Goal: Navigation & Orientation: Find specific page/section

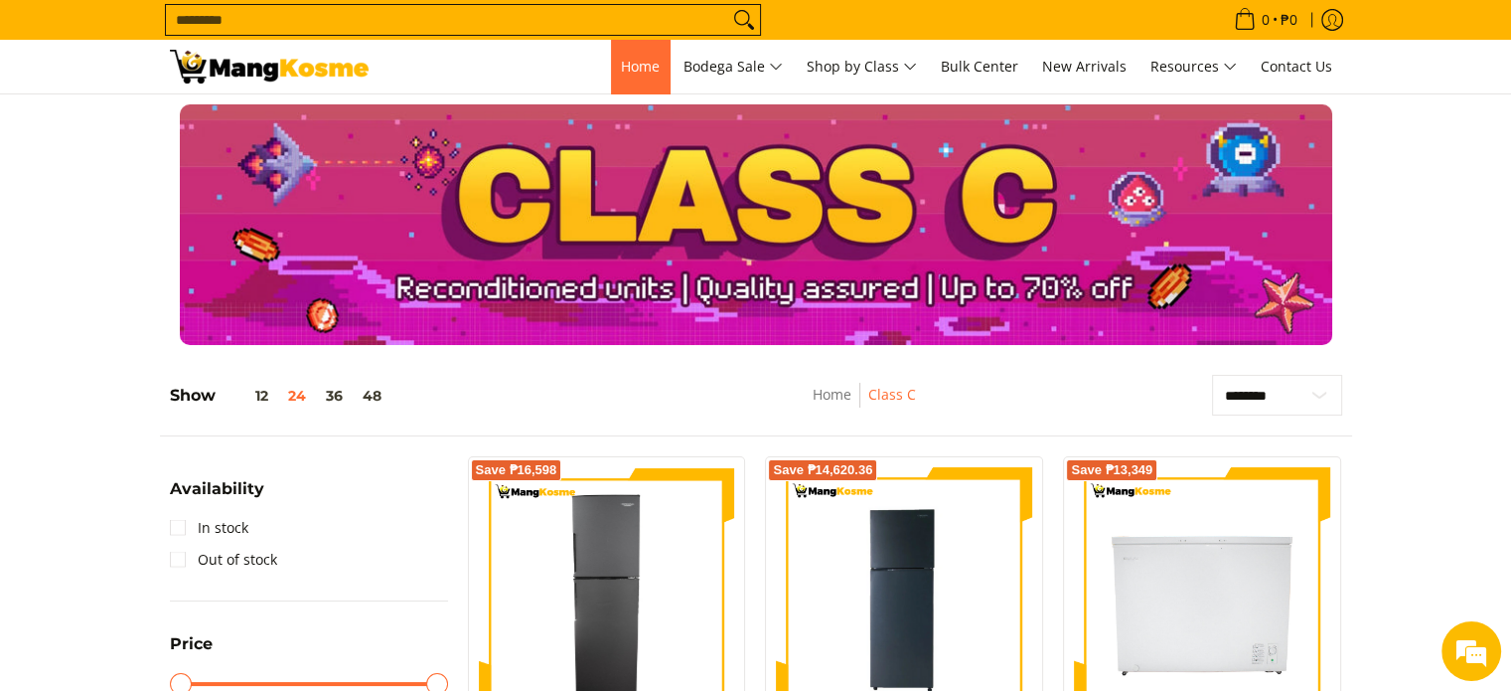
click at [644, 79] on link "Home" at bounding box center [640, 67] width 59 height 54
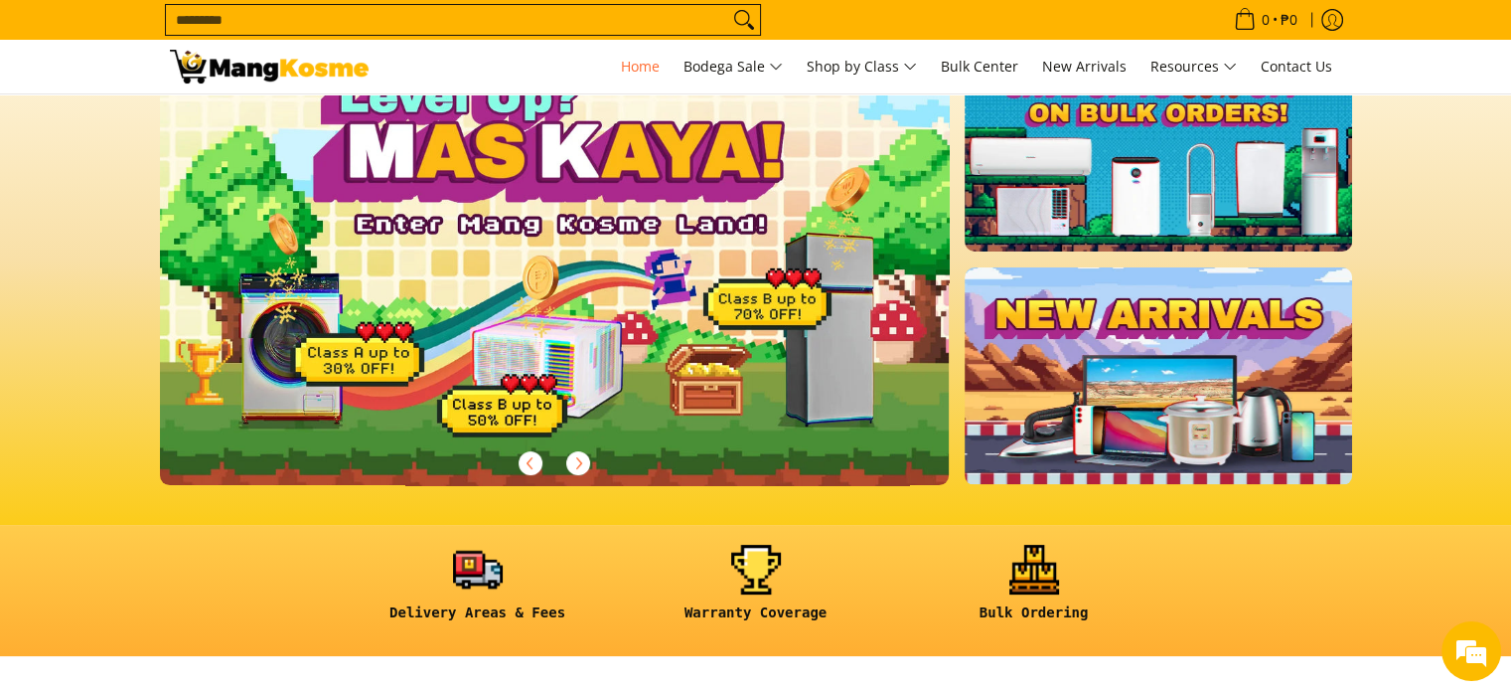
scroll to position [98, 0]
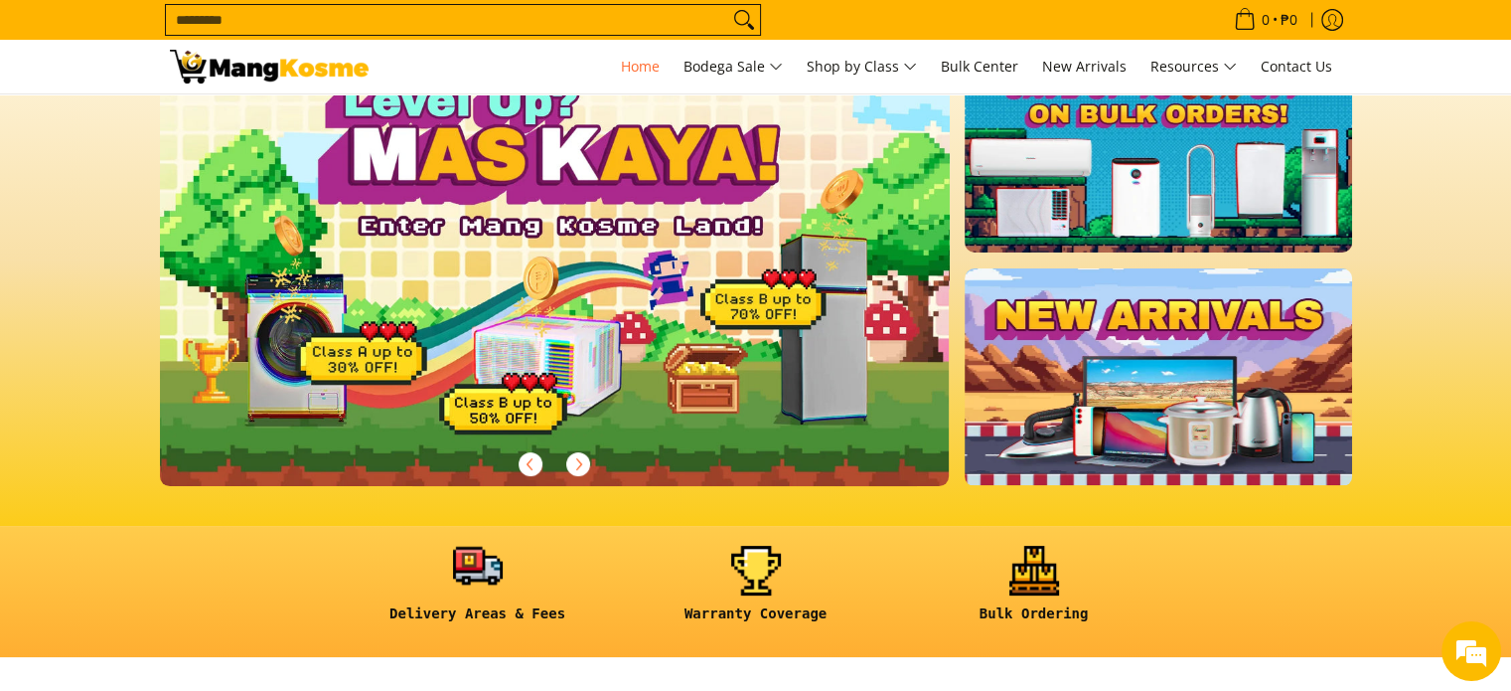
drag, startPoint x: 755, startPoint y: 403, endPoint x: 407, endPoint y: 549, distance: 376.8
click at [407, 549] on link at bounding box center [478, 592] width 258 height 92
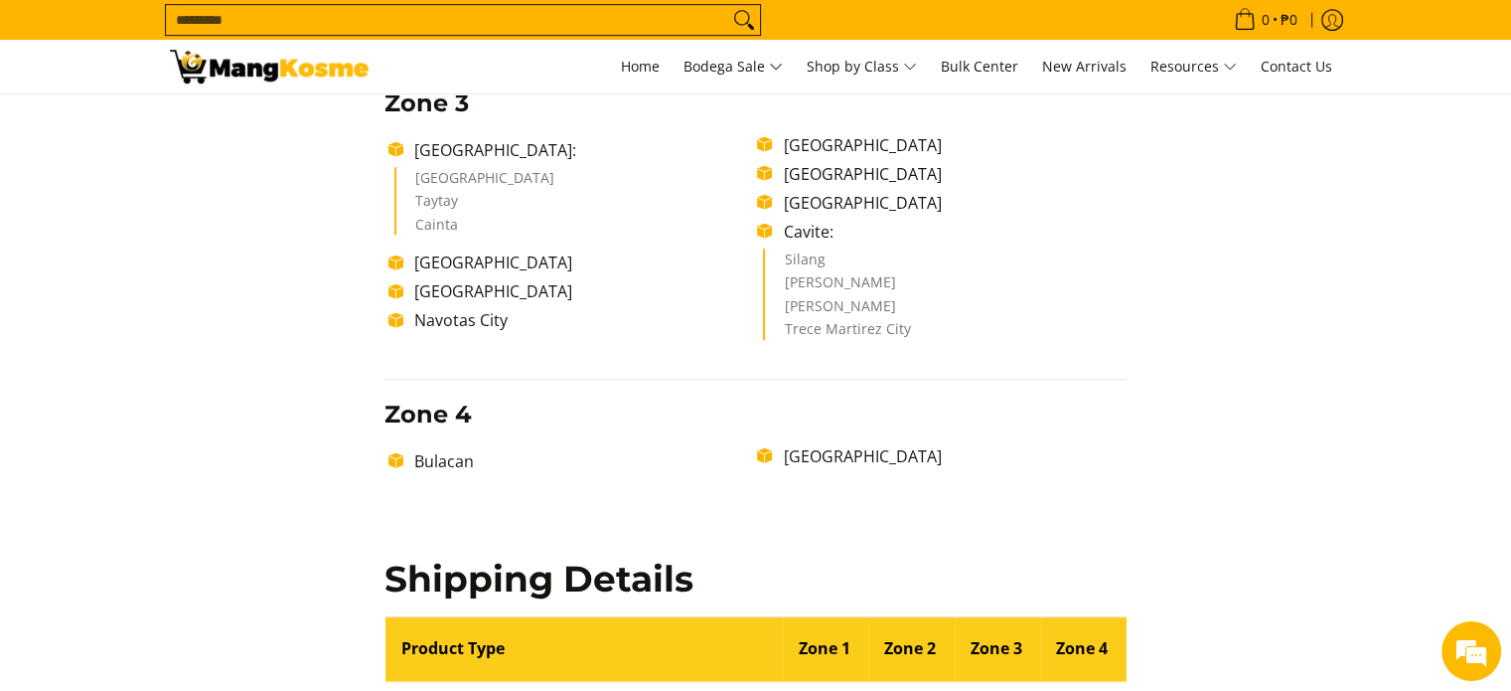
scroll to position [894, 0]
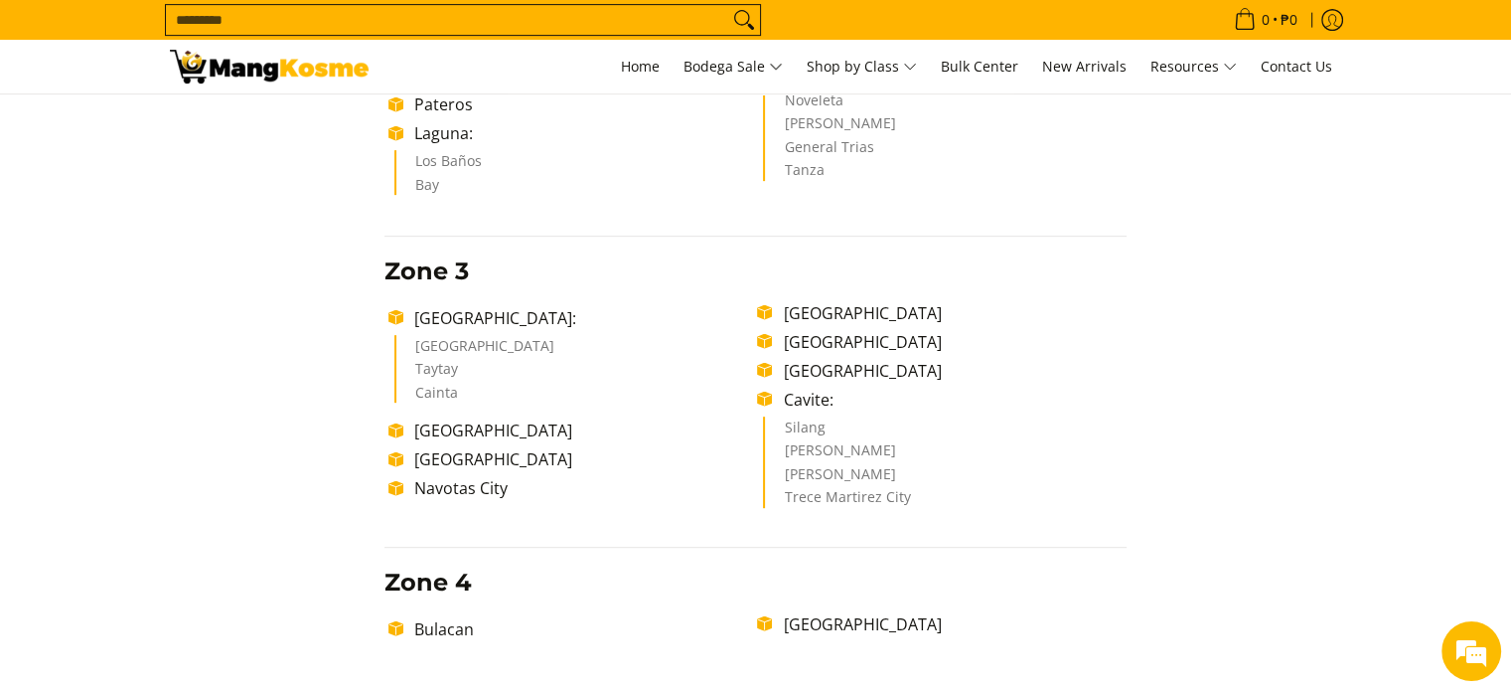
drag, startPoint x: 394, startPoint y: 502, endPoint x: 368, endPoint y: 506, distance: 27.1
click at [368, 506] on div "Delivery Time Frame Please allow seven (7) business days lead time upon receipt…" at bounding box center [756, 458] width 782 height 2218
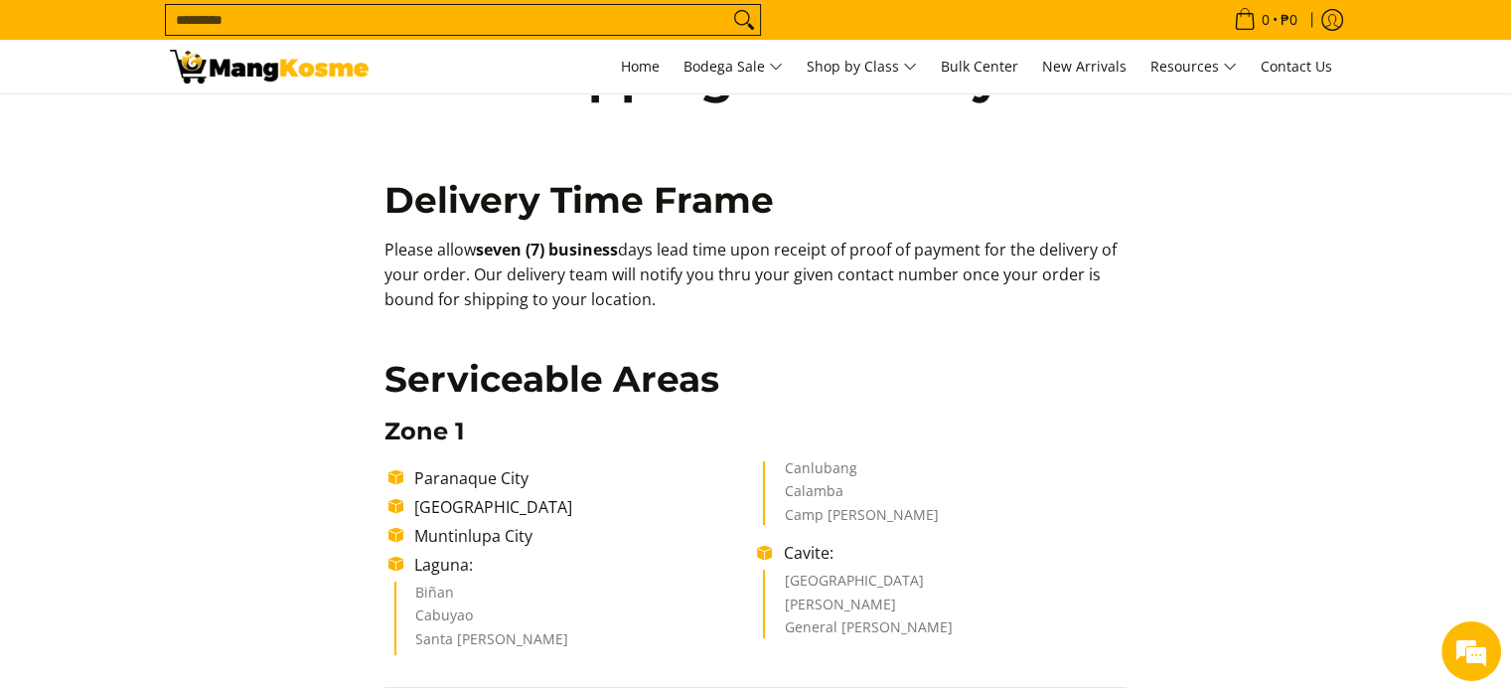
scroll to position [0, 0]
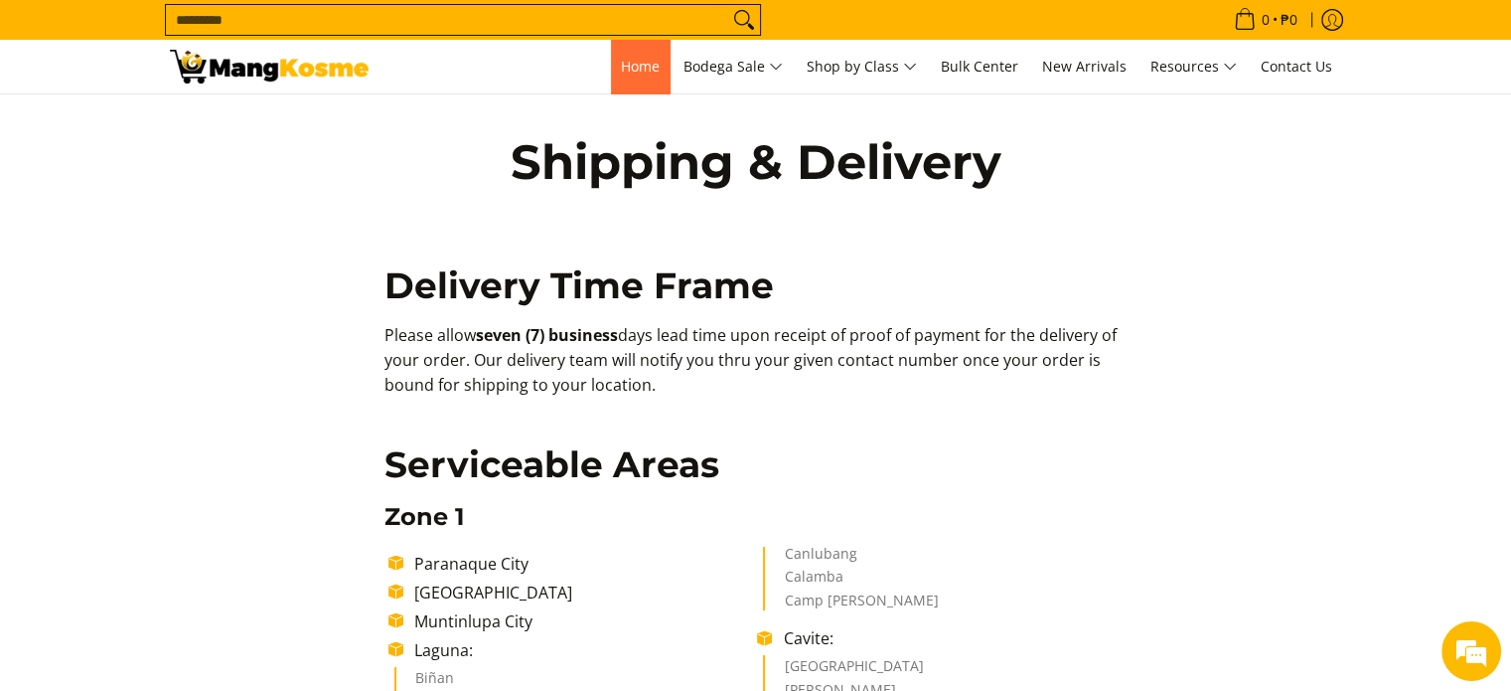
click at [631, 70] on span "Home" at bounding box center [640, 66] width 39 height 19
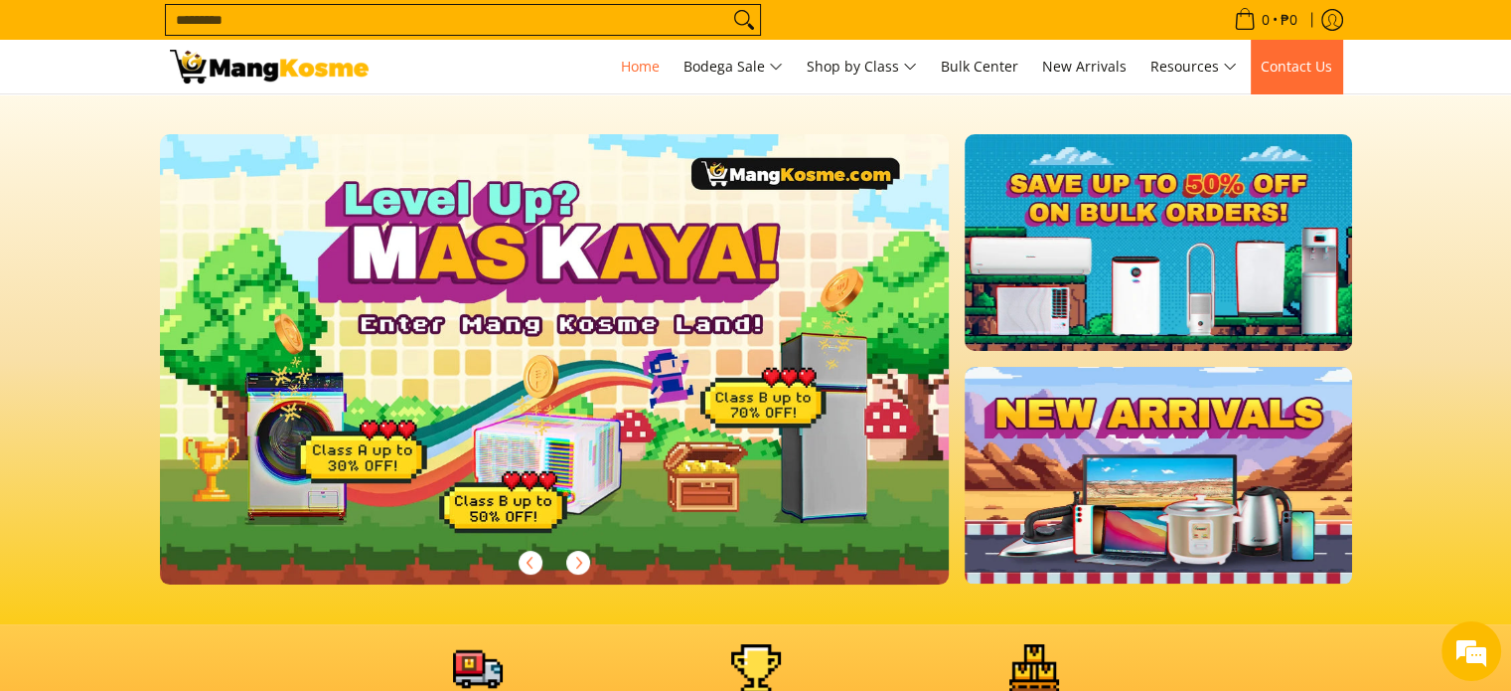
click at [1308, 87] on link "Contact Us" at bounding box center [1296, 67] width 91 height 54
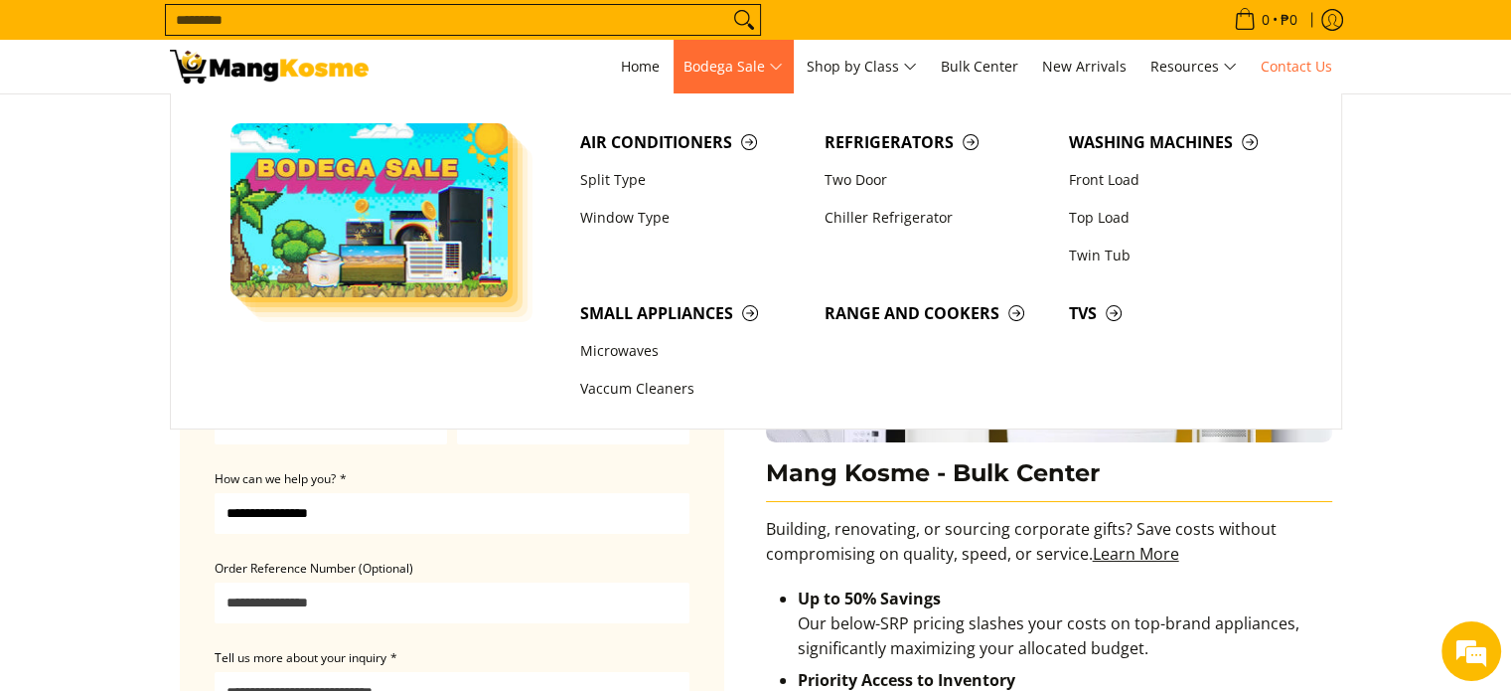
click at [750, 67] on span "Bodega Sale" at bounding box center [733, 67] width 99 height 25
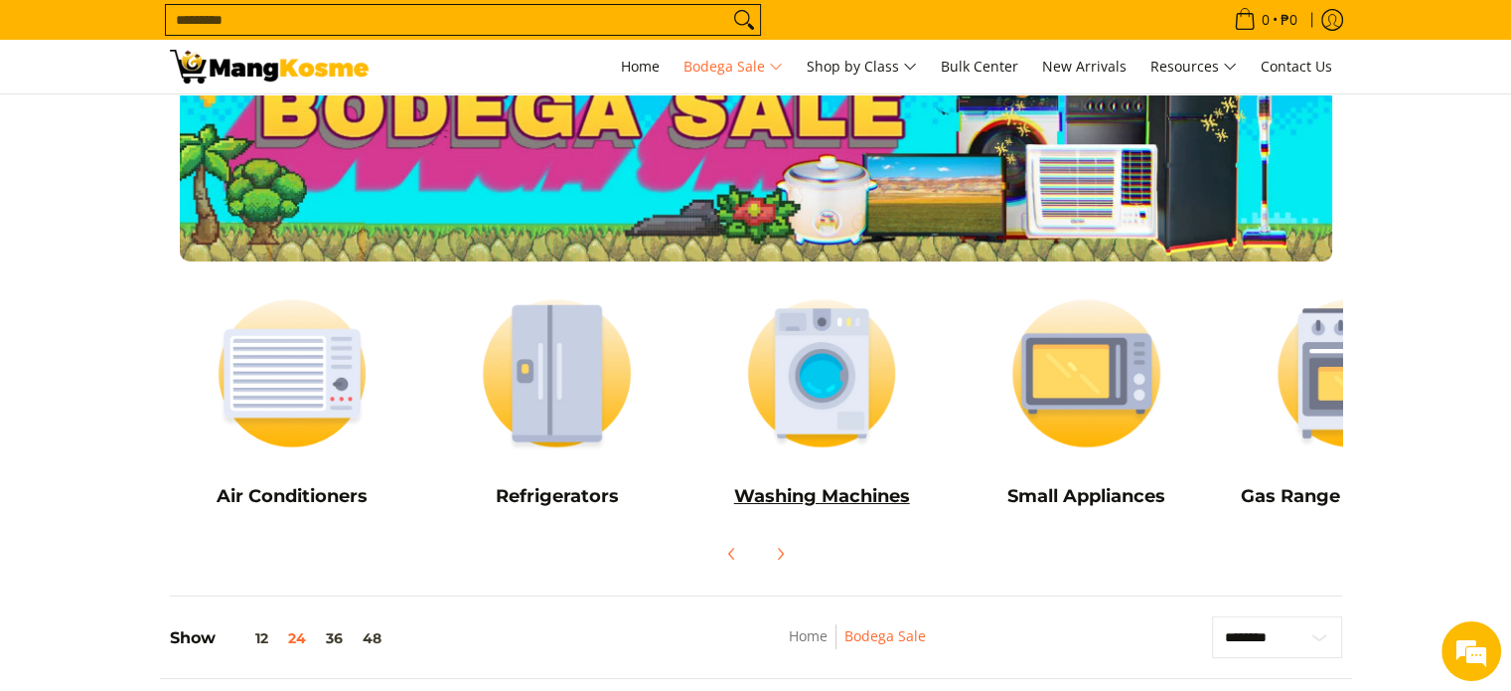
scroll to position [199, 0]
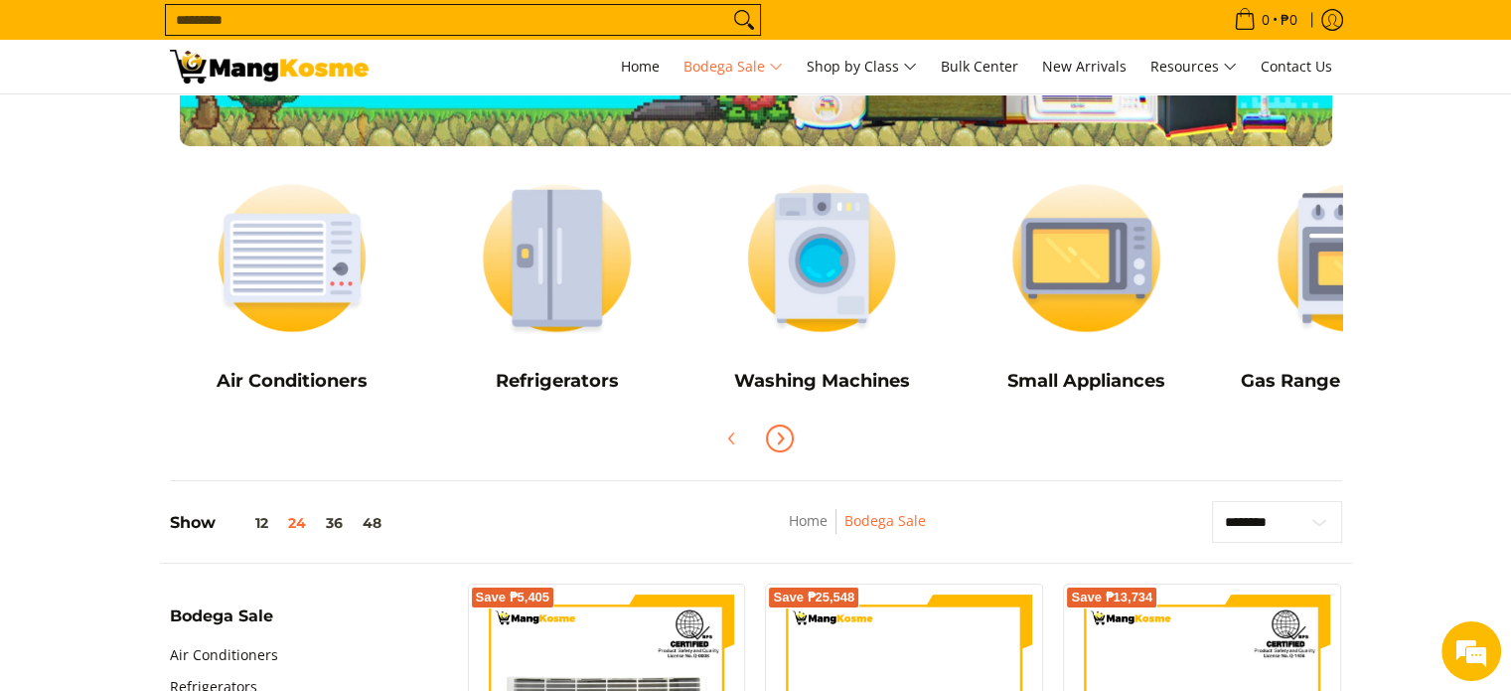
click at [770, 436] on span "Next" at bounding box center [780, 438] width 24 height 24
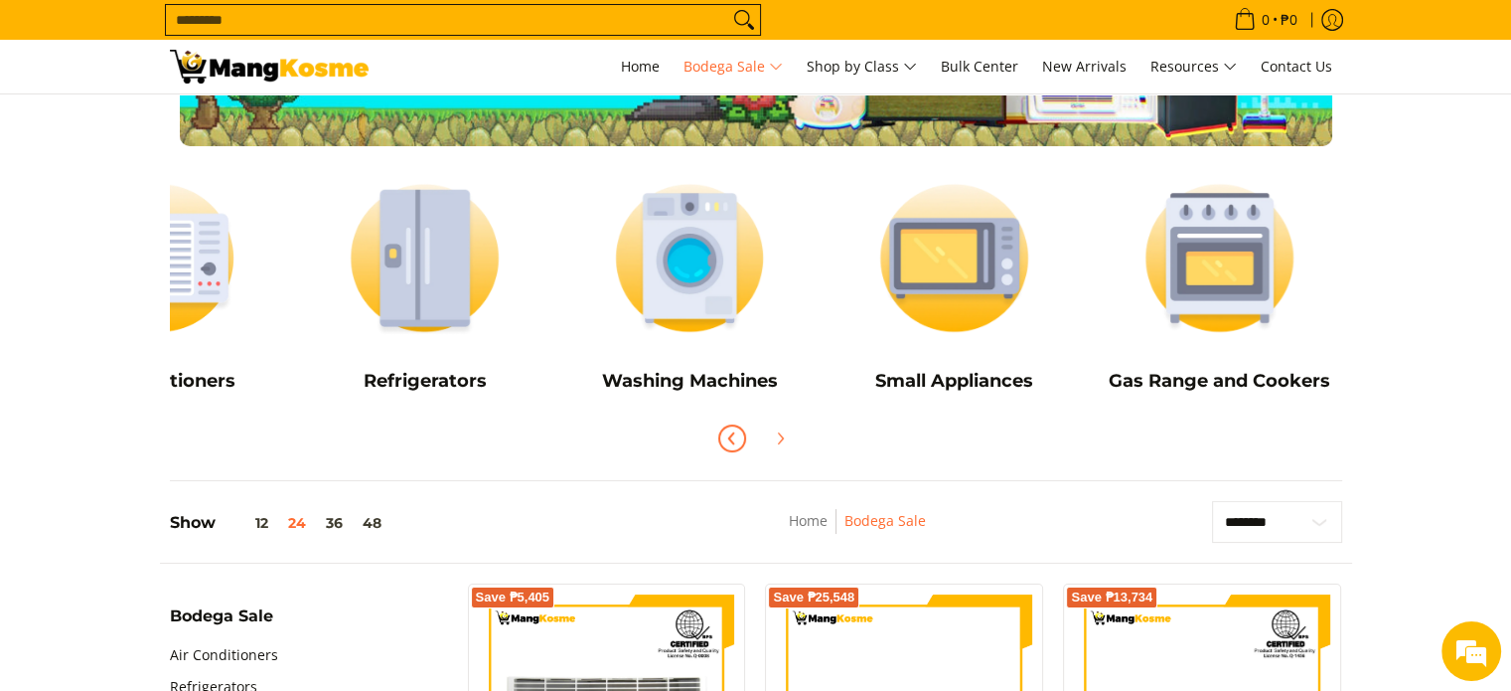
click at [730, 439] on icon "Previous" at bounding box center [730, 438] width 5 height 11
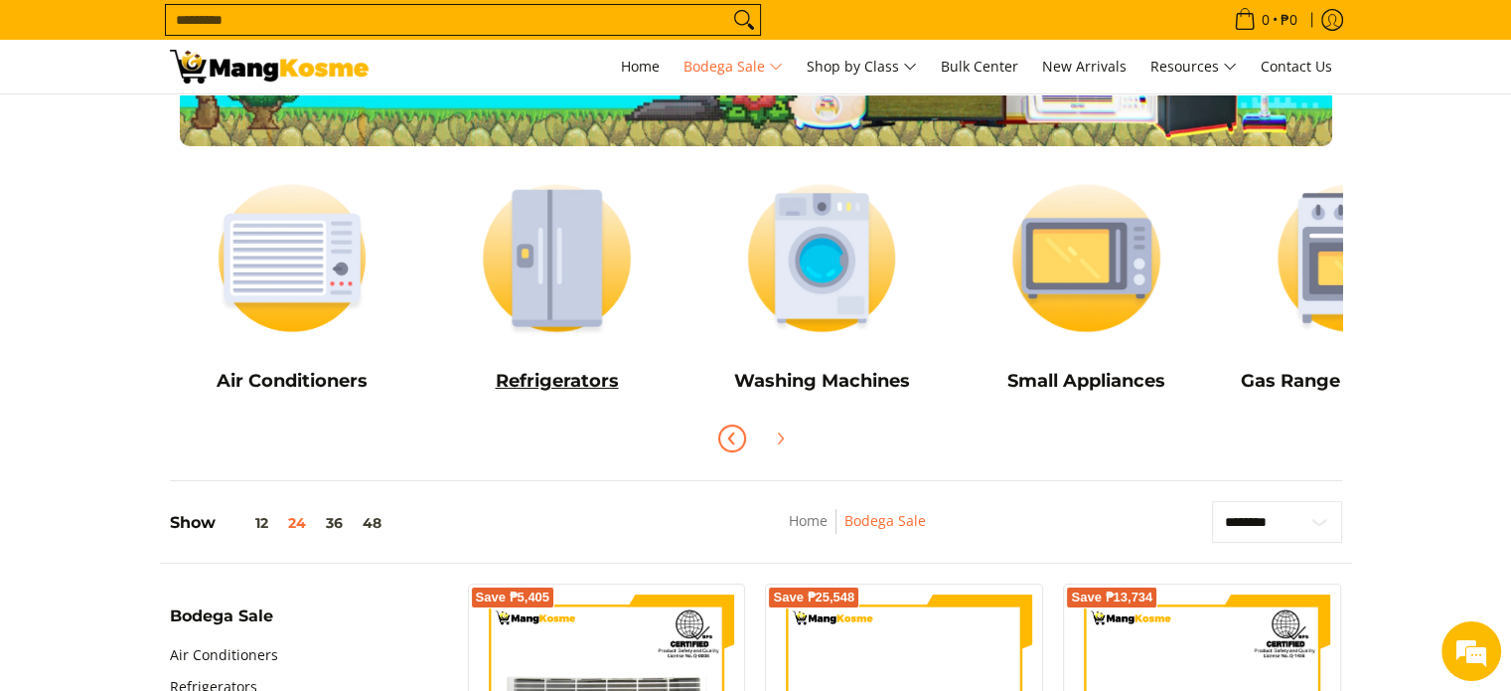
click at [561, 262] on img at bounding box center [556, 258] width 245 height 184
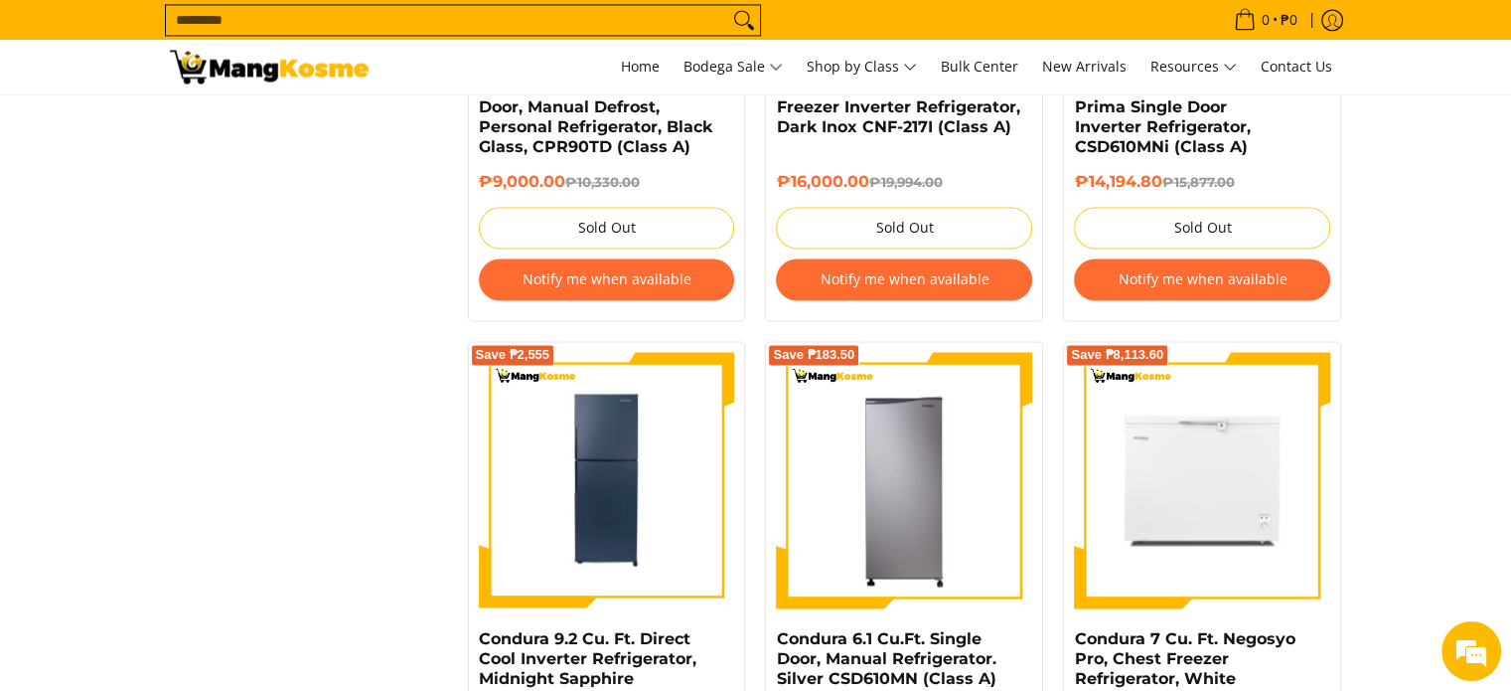
scroll to position [3875, 0]
